Goal: Information Seeking & Learning: Learn about a topic

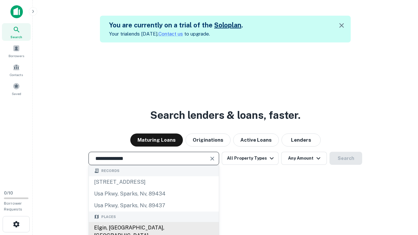
click at [153, 228] on div "Elgin, [GEOGRAPHIC_DATA], [GEOGRAPHIC_DATA]" at bounding box center [154, 232] width 130 height 20
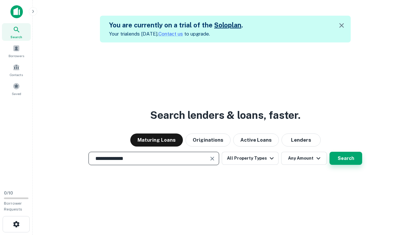
type input "**********"
click at [329, 152] on button "Search" at bounding box center [345, 158] width 33 height 13
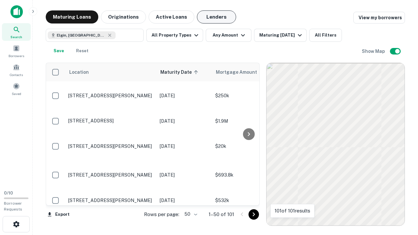
click at [216, 17] on button "Lenders" at bounding box center [216, 16] width 39 height 13
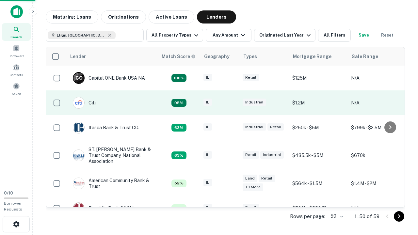
click at [232, 103] on div "IL" at bounding box center [219, 103] width 33 height 9
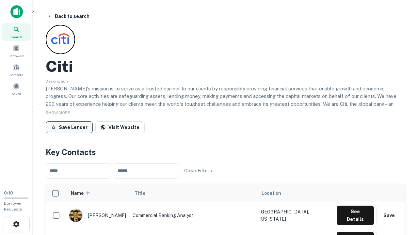
click at [69, 127] on button "Save Lender" at bounding box center [69, 127] width 47 height 12
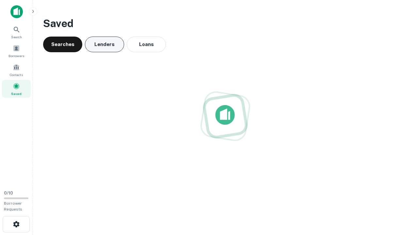
click at [104, 44] on button "Lenders" at bounding box center [104, 45] width 39 height 16
